Goal: Task Accomplishment & Management: Use online tool/utility

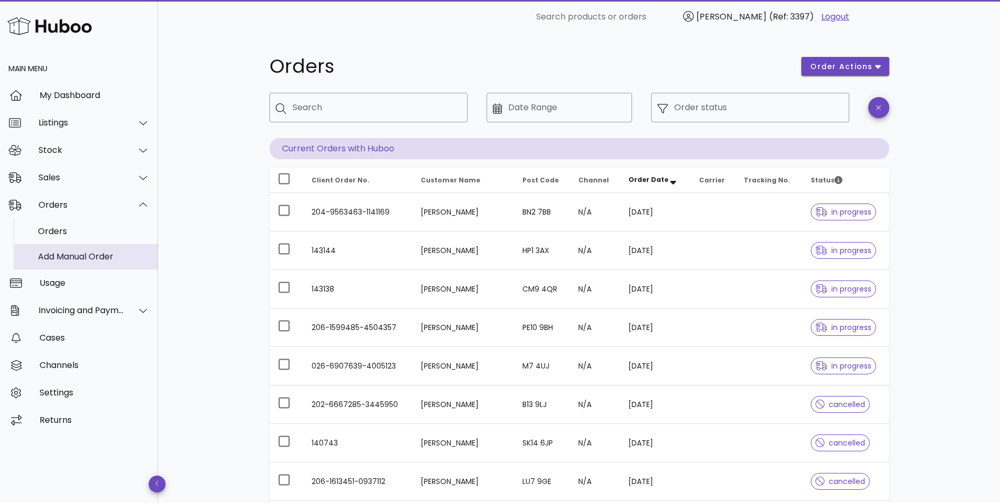
click at [57, 256] on div "Add Manual Order" at bounding box center [94, 256] width 112 height 10
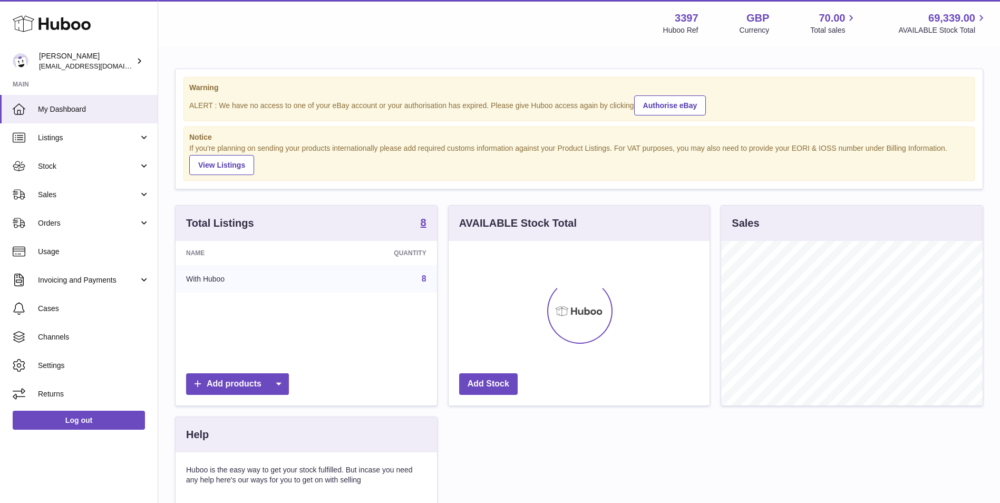
scroll to position [164, 261]
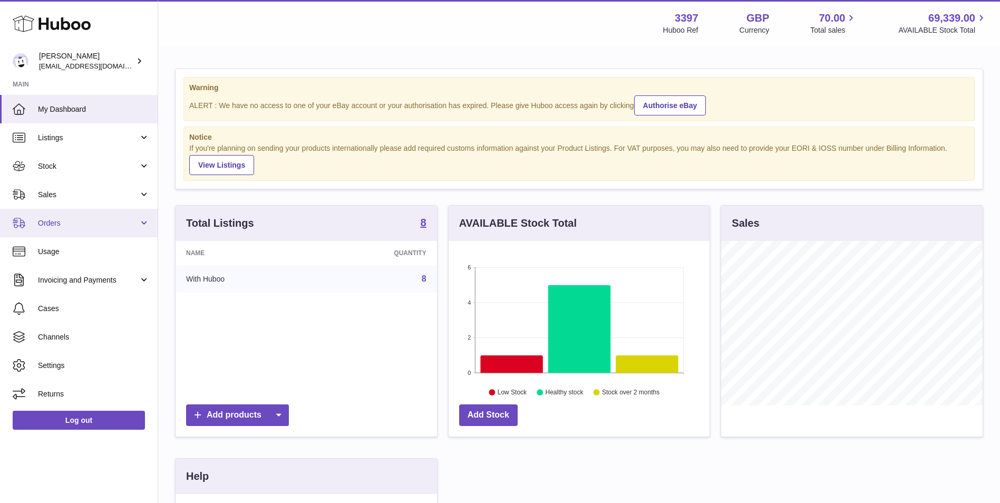
click at [61, 220] on span "Orders" at bounding box center [88, 223] width 101 height 10
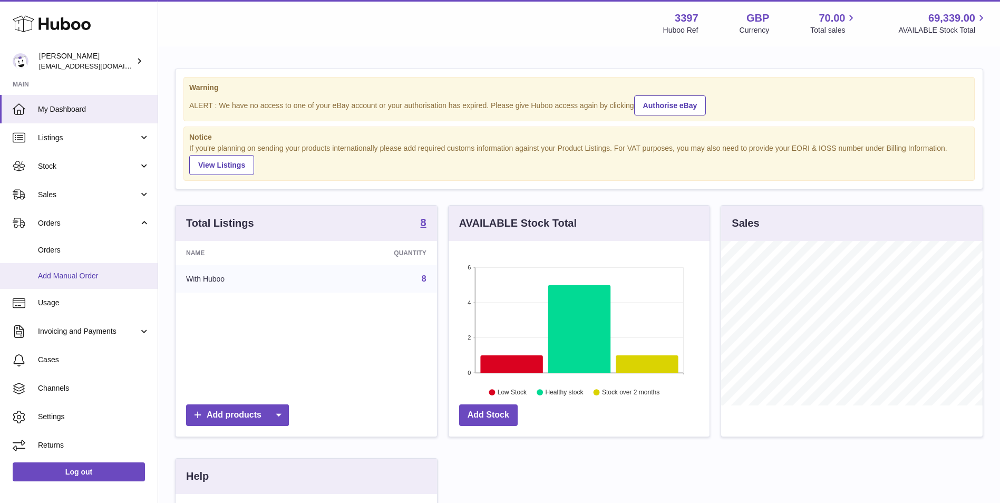
click at [57, 275] on span "Add Manual Order" at bounding box center [94, 276] width 112 height 10
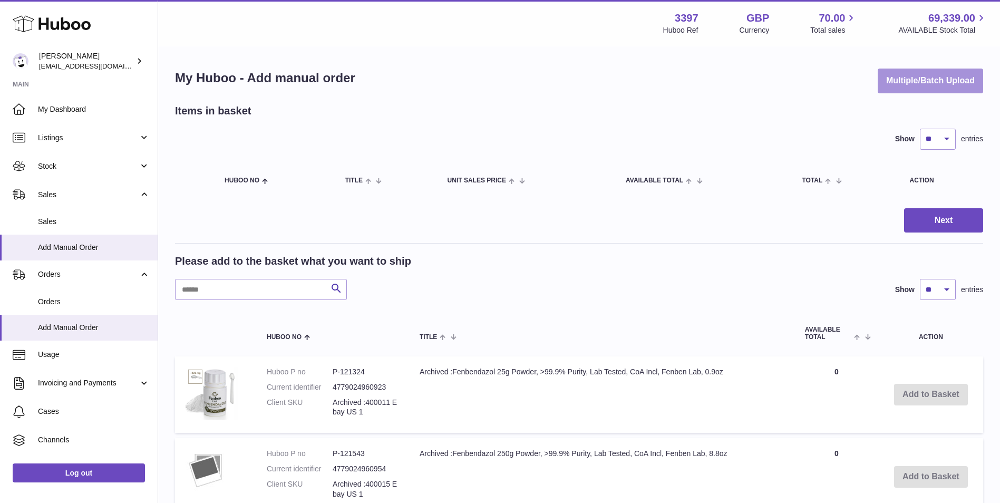
click at [920, 75] on button "Multiple/Batch Upload" at bounding box center [929, 81] width 105 height 25
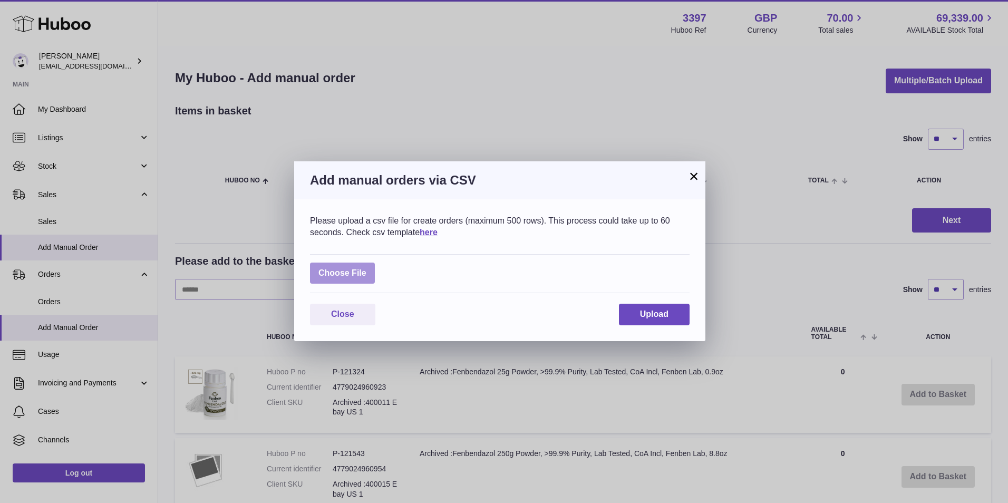
click at [343, 272] on label at bounding box center [342, 273] width 65 height 22
click at [366, 268] on input "file" at bounding box center [366, 268] width 1 height 1
type input "**********"
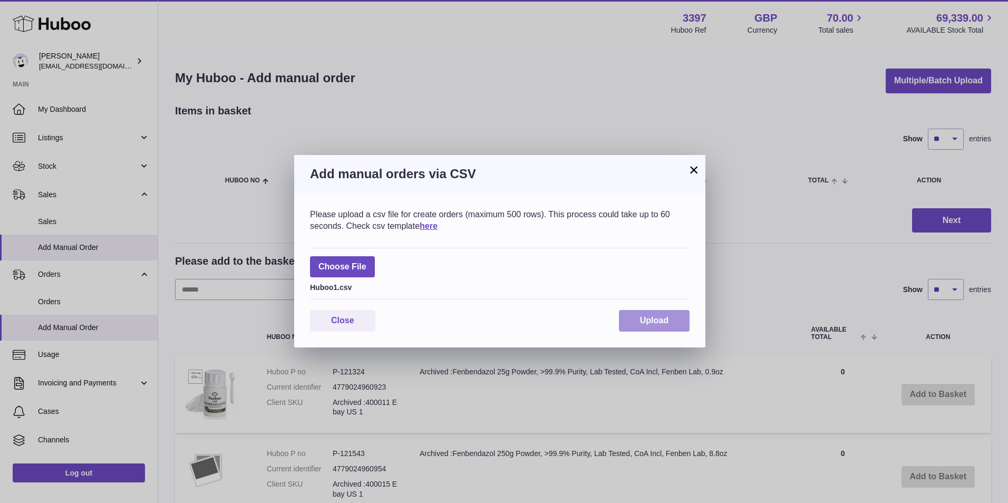
click at [651, 316] on span "Upload" at bounding box center [654, 320] width 28 height 9
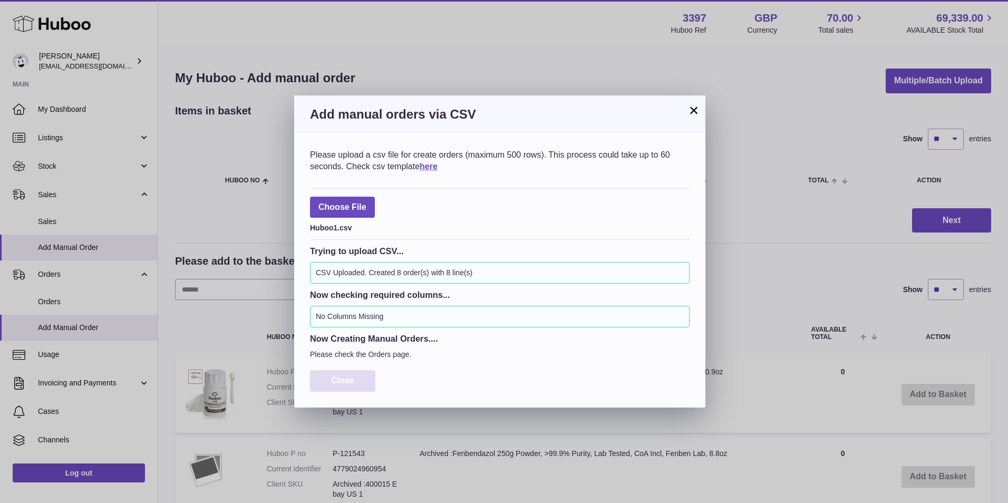
click at [354, 381] on span "Close" at bounding box center [342, 380] width 23 height 9
